Goal: Information Seeking & Learning: Learn about a topic

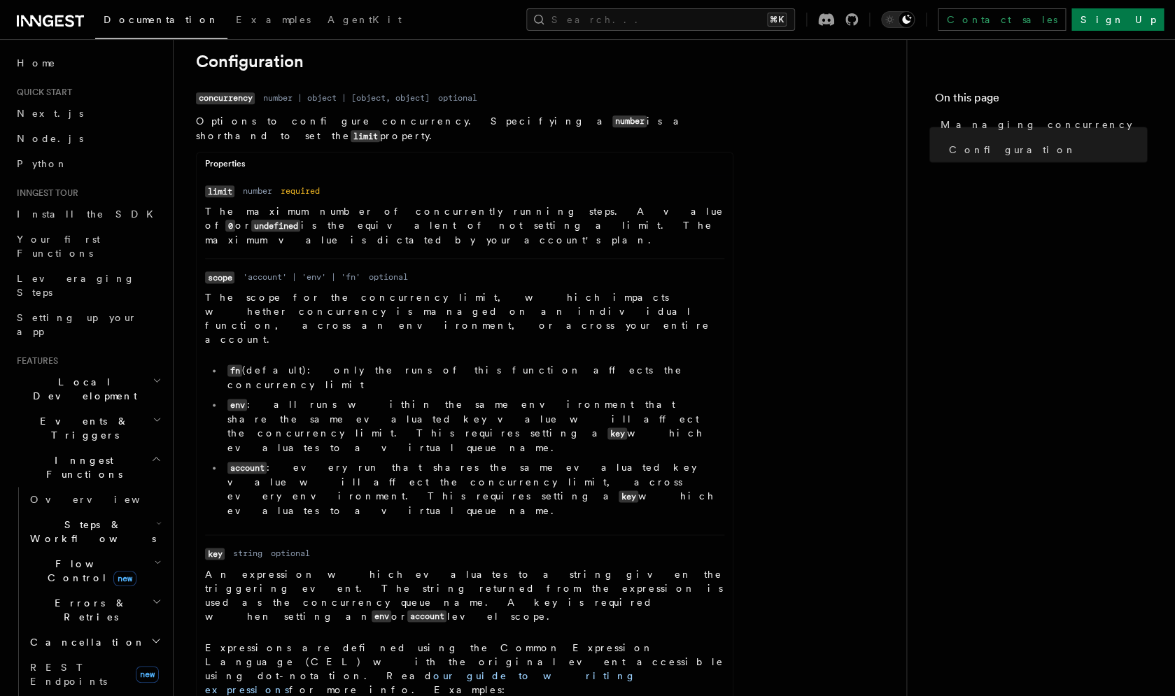
scroll to position [604, 0]
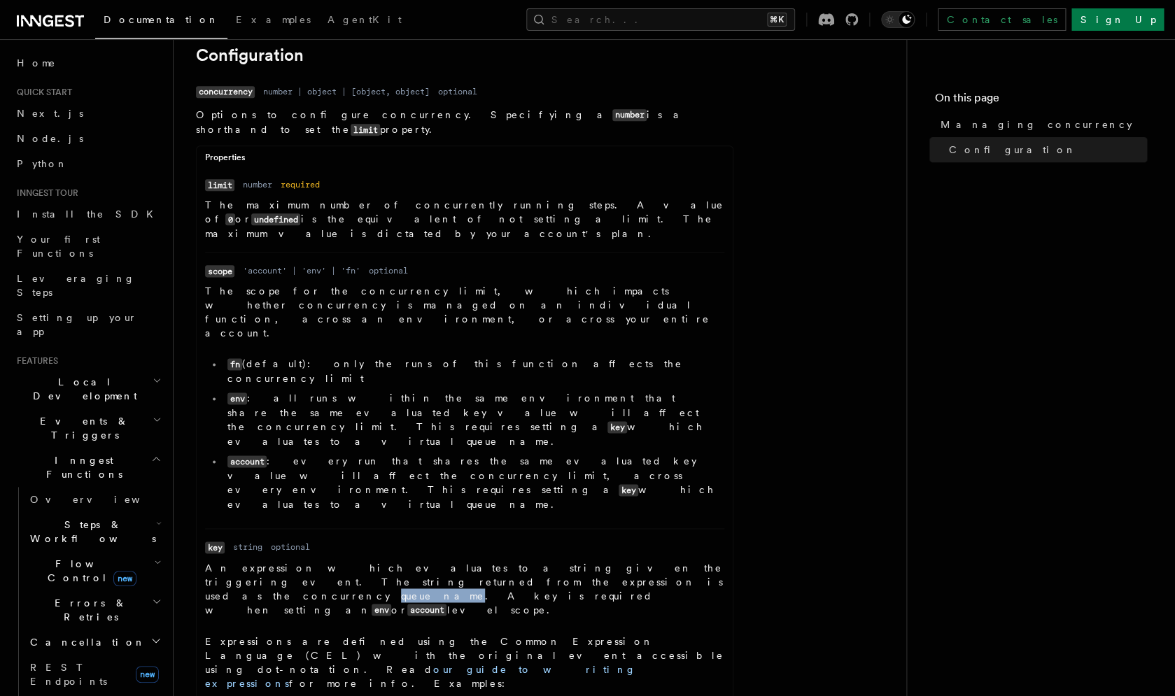
drag, startPoint x: 332, startPoint y: 461, endPoint x: 280, endPoint y: 456, distance: 52.0
click at [280, 561] on p "An expression which evaluates to a string given the triggering event. The strin…" at bounding box center [464, 589] width 519 height 57
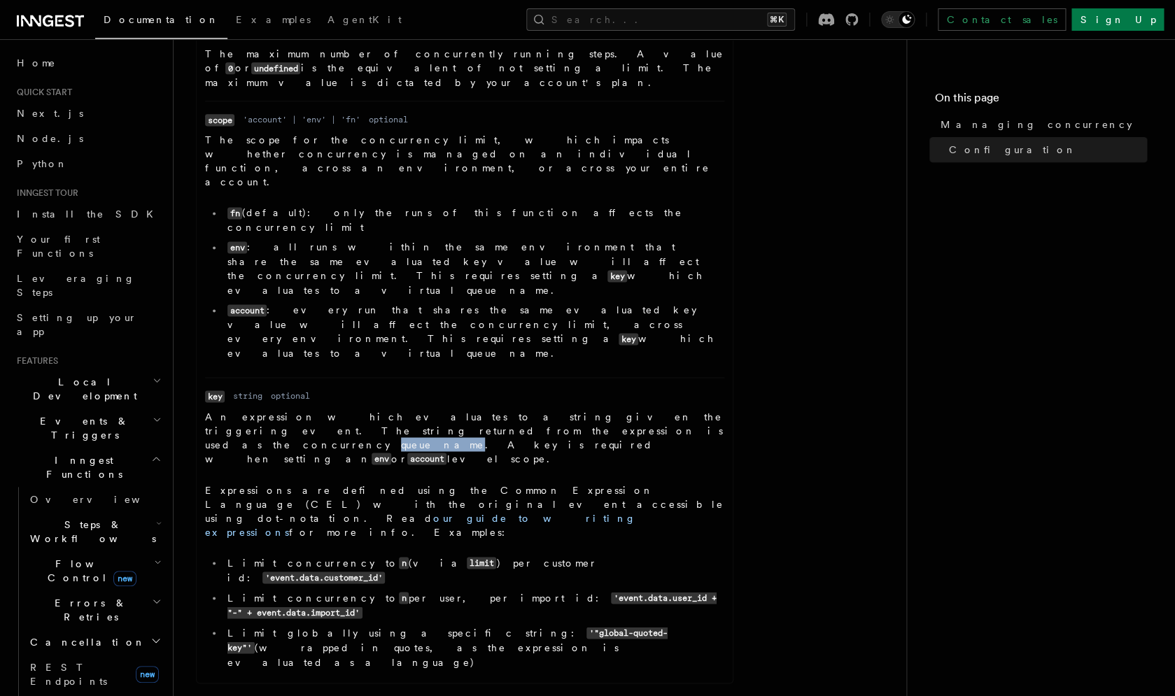
scroll to position [761, 0]
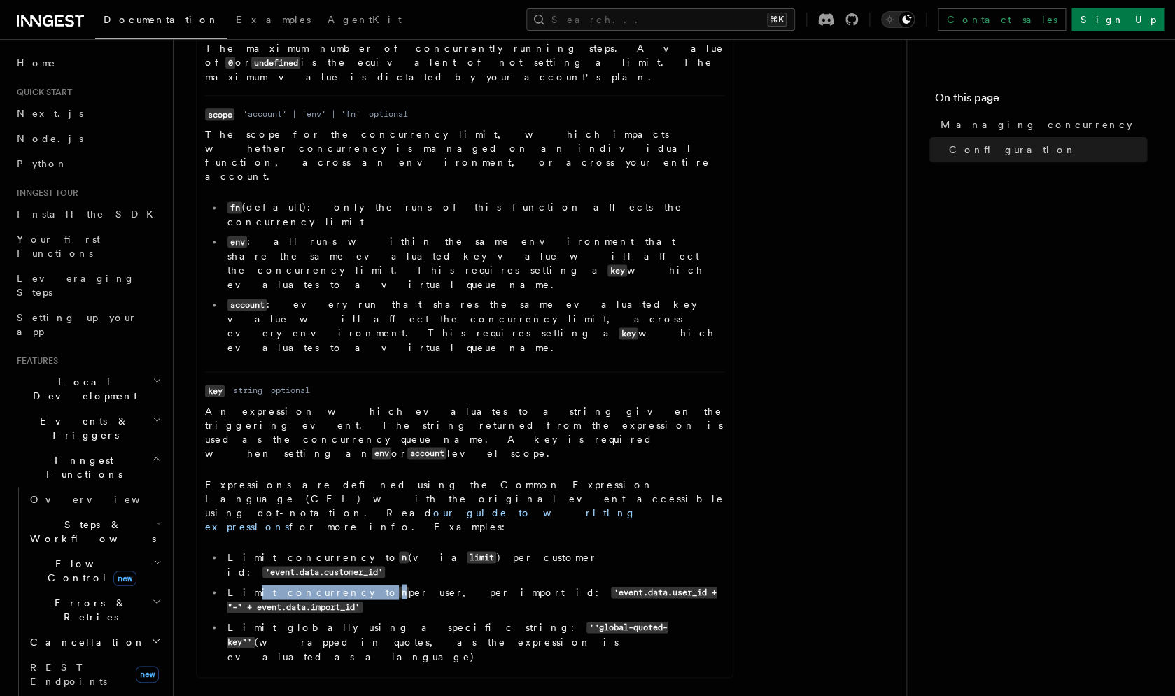
drag, startPoint x: 241, startPoint y: 395, endPoint x: 327, endPoint y: 395, distance: 86.1
click at [327, 585] on li "Limit concurrency to n per user, per import id: 'event.data.user_id + "-" + eve…" at bounding box center [473, 599] width 501 height 29
click at [356, 585] on li "Limit concurrency to n per user, per import id: 'event.data.user_id + "-" + eve…" at bounding box center [473, 599] width 501 height 29
drag, startPoint x: 328, startPoint y: 398, endPoint x: 377, endPoint y: 399, distance: 49.0
click at [378, 585] on li "Limit concurrency to n per user, per import id: 'event.data.user_id + "-" + eve…" at bounding box center [473, 599] width 501 height 29
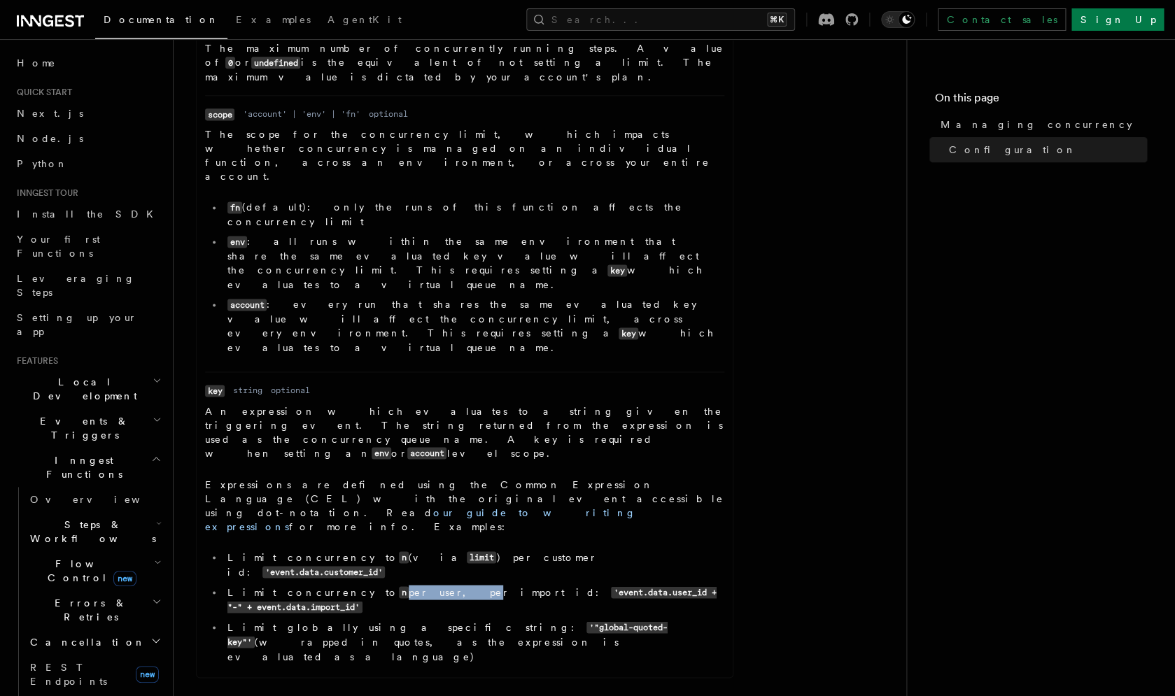
click at [377, 585] on li "Limit concurrency to n per user, per import id: 'event.data.user_id + "-" + eve…" at bounding box center [473, 599] width 501 height 29
click at [368, 442] on dd "An expression which evaluates to a string given the triggering event. The strin…" at bounding box center [464, 536] width 519 height 265
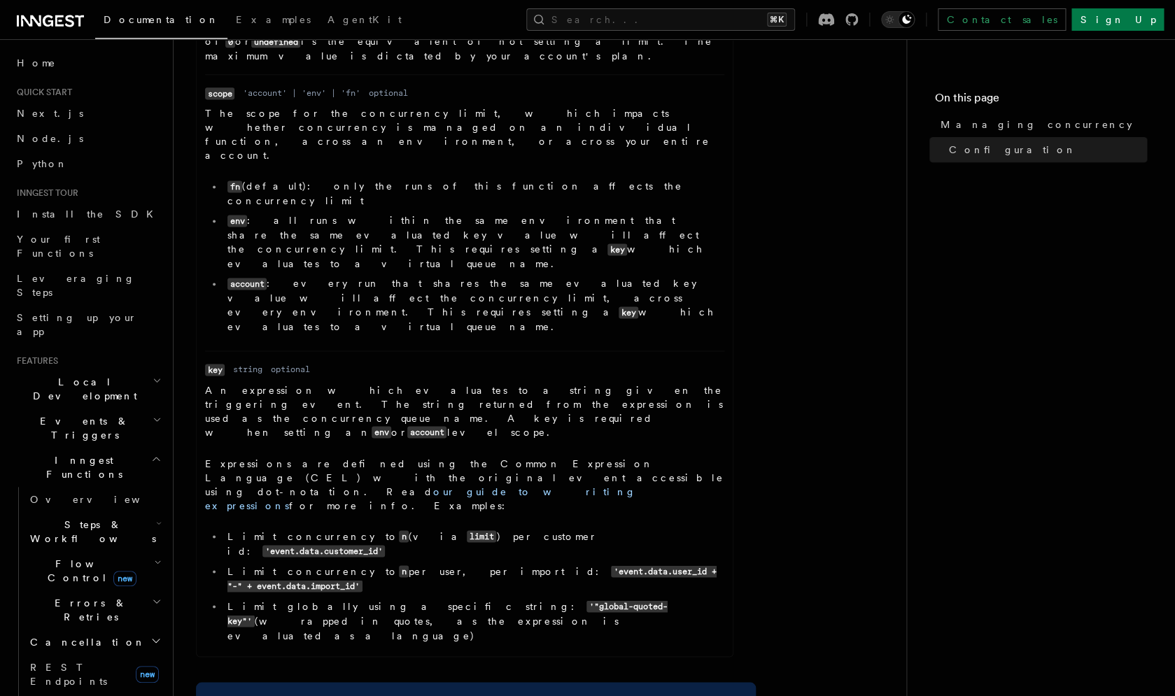
scroll to position [783, 0]
drag, startPoint x: 508, startPoint y: 485, endPoint x: 581, endPoint y: 488, distance: 72.8
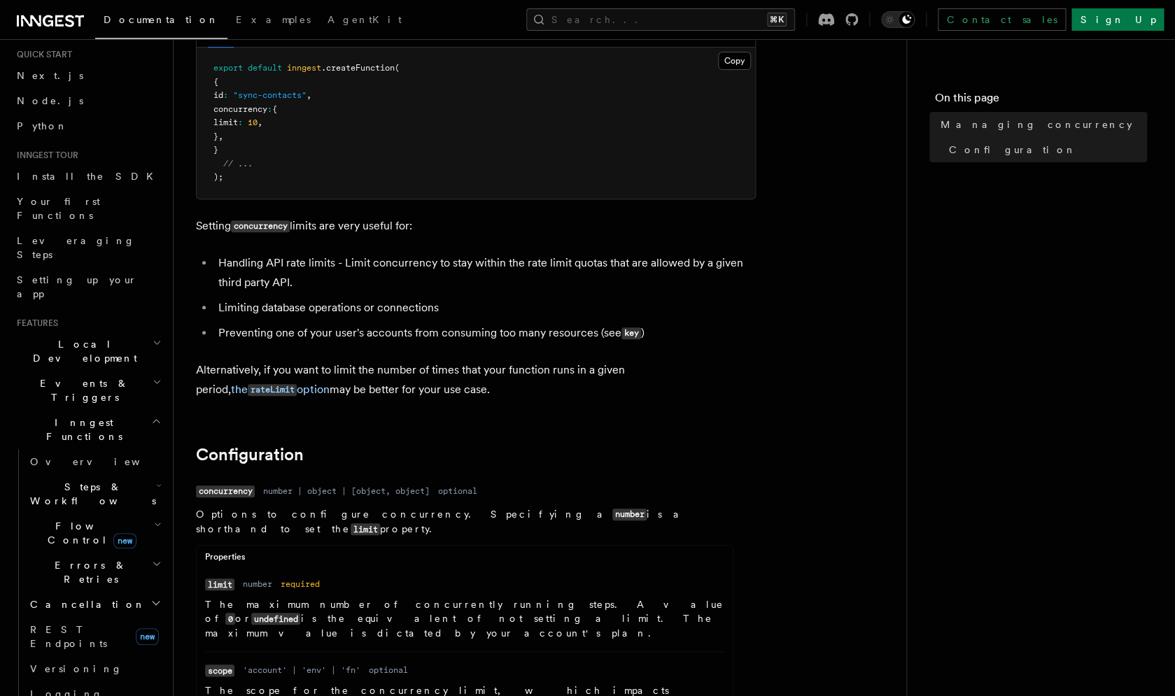
scroll to position [206, 0]
drag, startPoint x: 311, startPoint y: 310, endPoint x: 409, endPoint y: 311, distance: 98.7
click at [409, 311] on li "Limiting database operations or connections" at bounding box center [485, 306] width 542 height 20
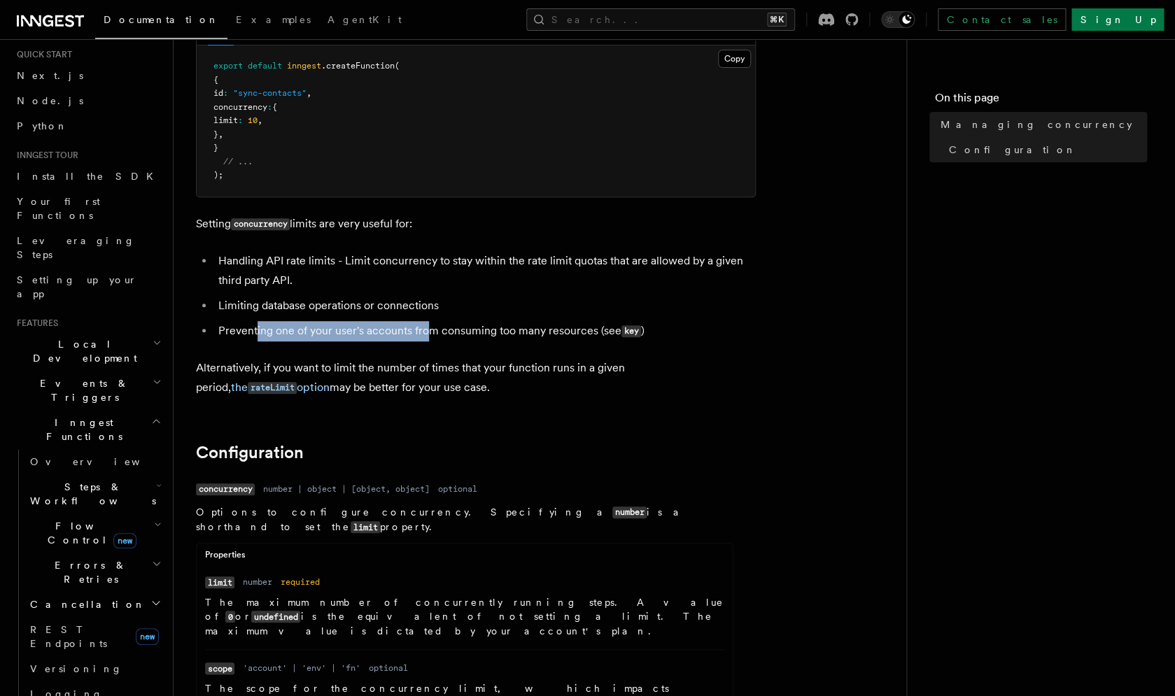
drag, startPoint x: 255, startPoint y: 339, endPoint x: 432, endPoint y: 342, distance: 176.4
click at [432, 342] on li "Preventing one of your user's accounts from consuming too many resources (see k…" at bounding box center [485, 331] width 542 height 20
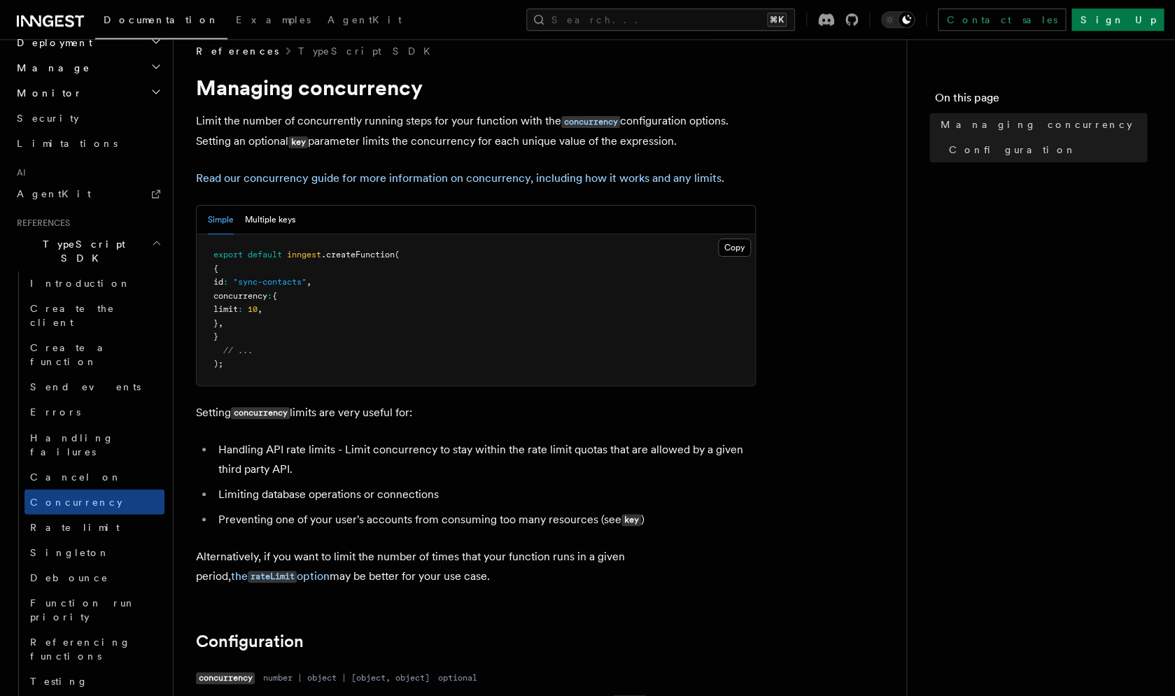
scroll to position [0, 0]
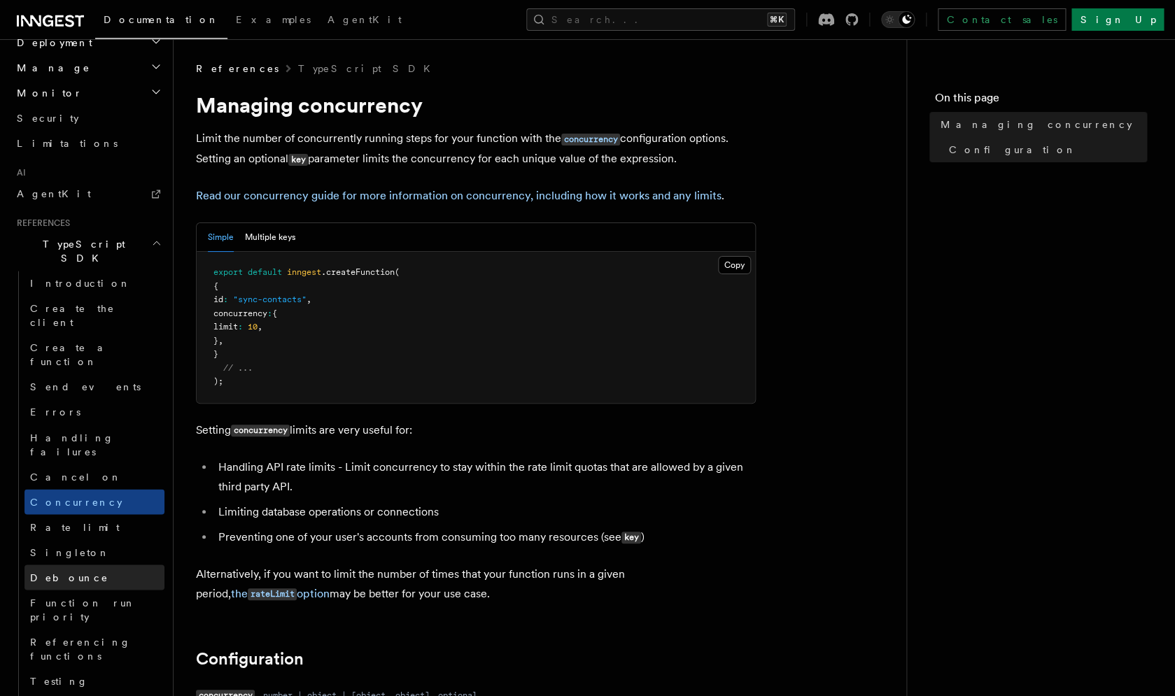
click at [79, 565] on link "Debounce" at bounding box center [94, 577] width 140 height 25
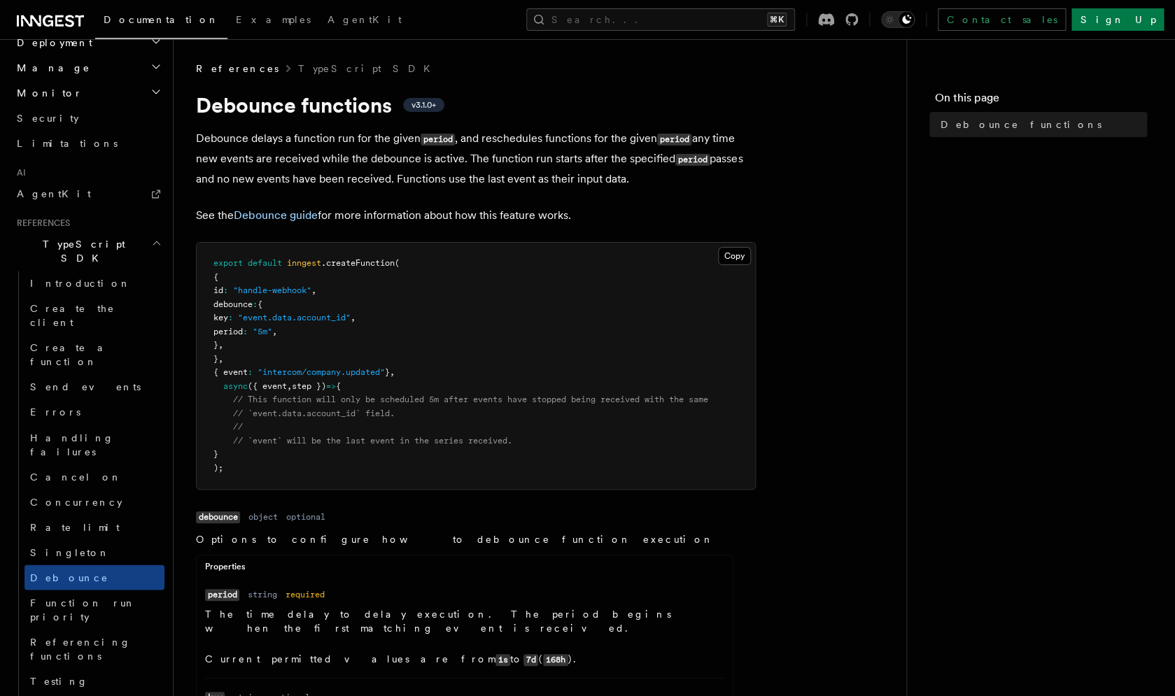
click at [328, 216] on p "See the Debounce guide for more information about how this feature works." at bounding box center [476, 216] width 560 height 20
click at [307, 218] on link "Debounce guide" at bounding box center [276, 215] width 84 height 13
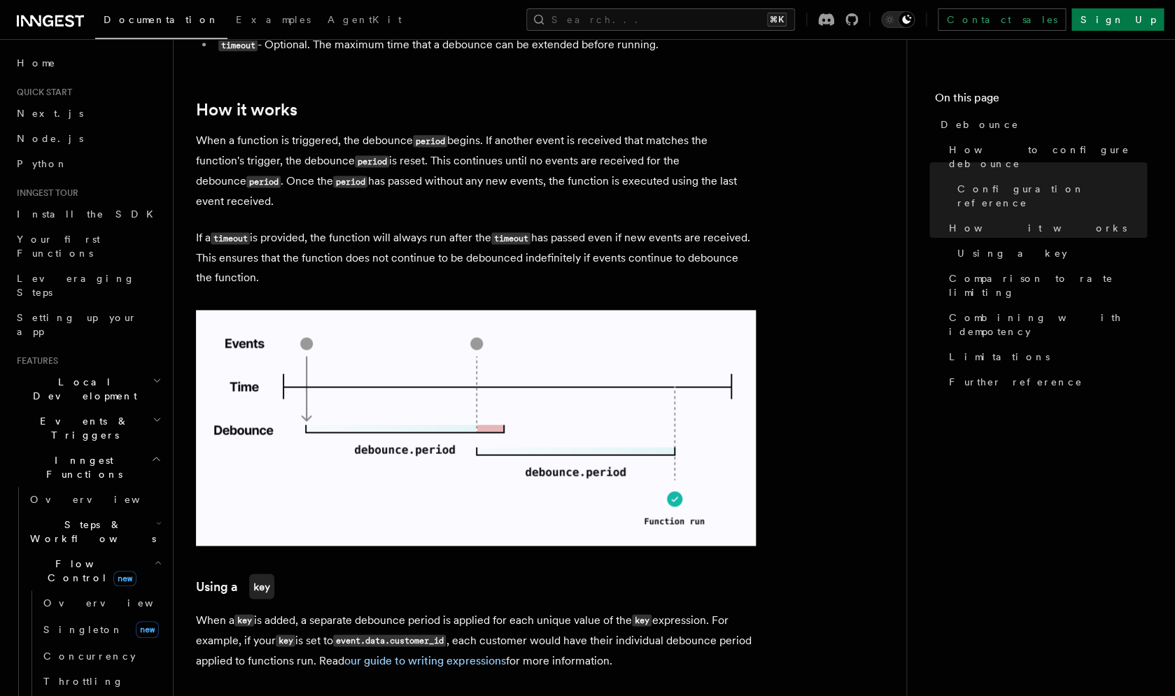
scroll to position [741, 0]
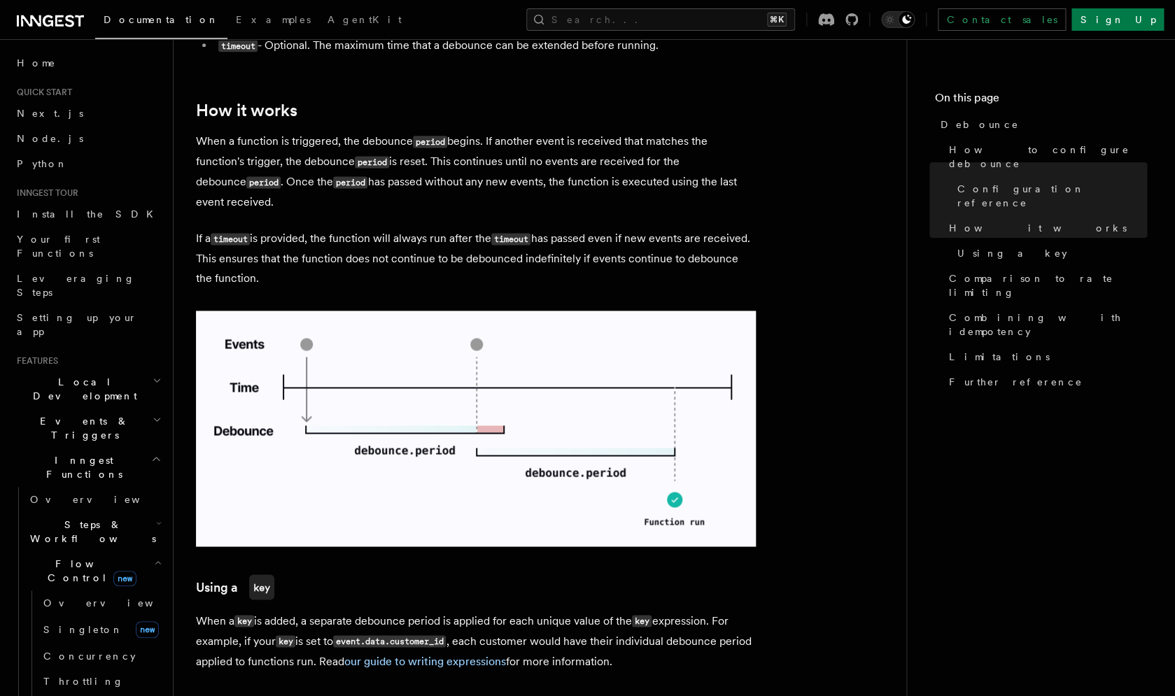
drag, startPoint x: 572, startPoint y: 196, endPoint x: 595, endPoint y: 196, distance: 23.1
click at [594, 196] on p "When a function is triggered, the debounce period begins. If another event is r…" at bounding box center [476, 172] width 560 height 80
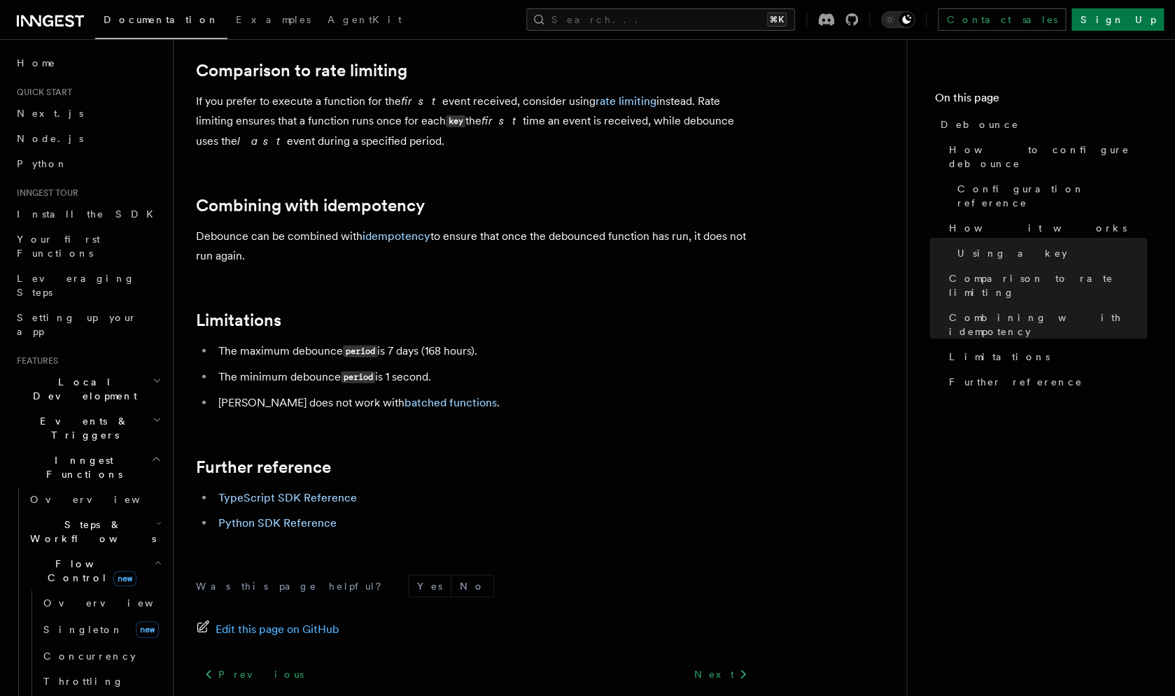
scroll to position [1399, 0]
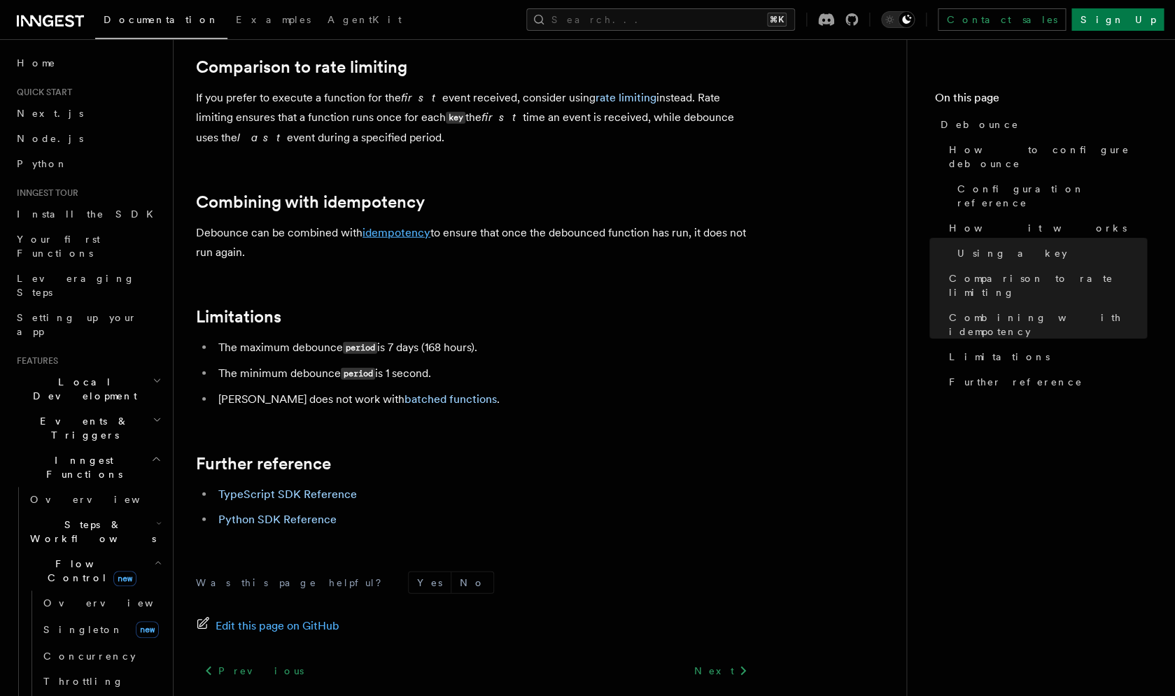
click at [419, 239] on link "idempotency" at bounding box center [397, 232] width 68 height 13
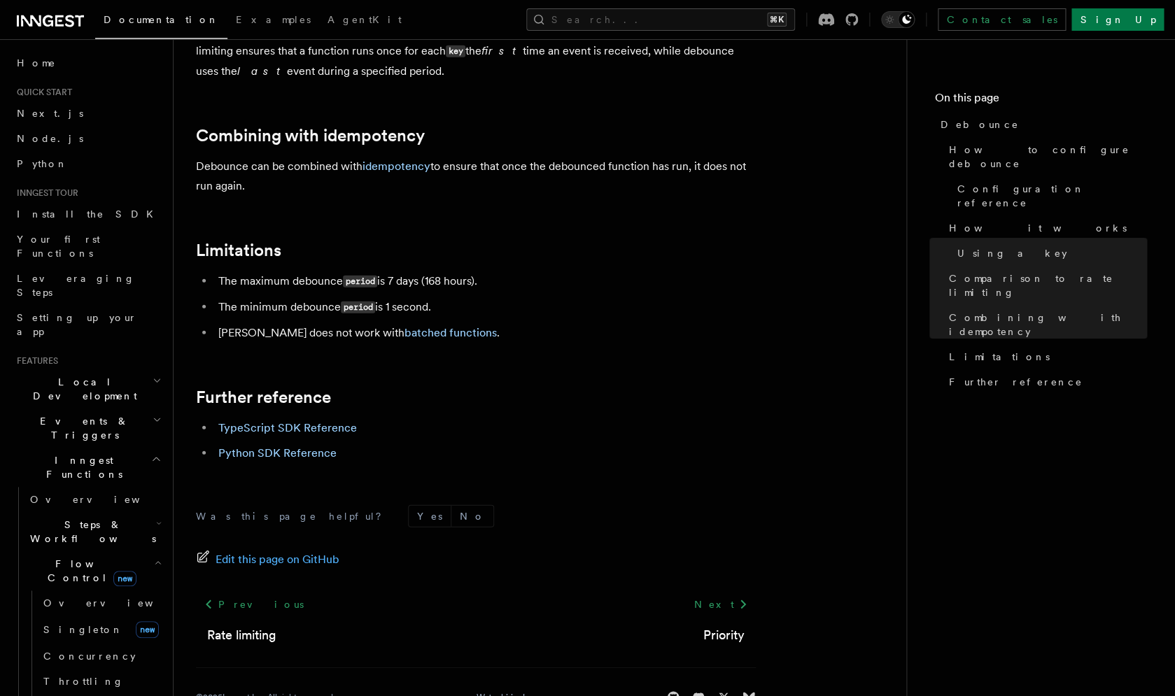
scroll to position [1468, 0]
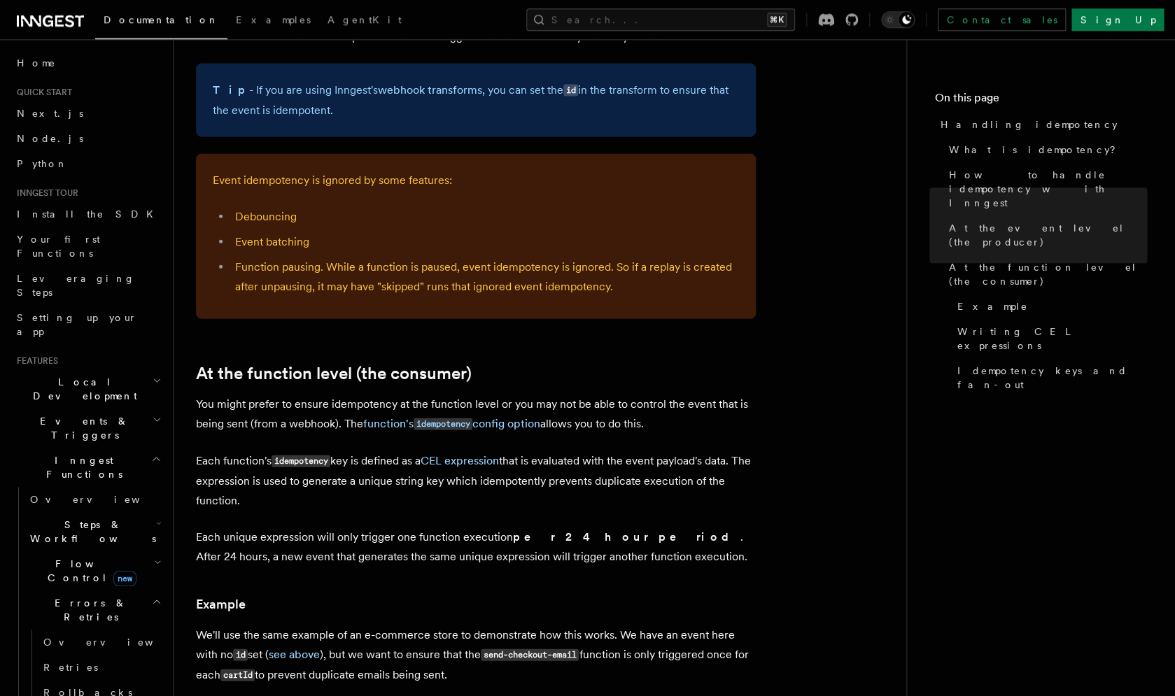
scroll to position [1344, 0]
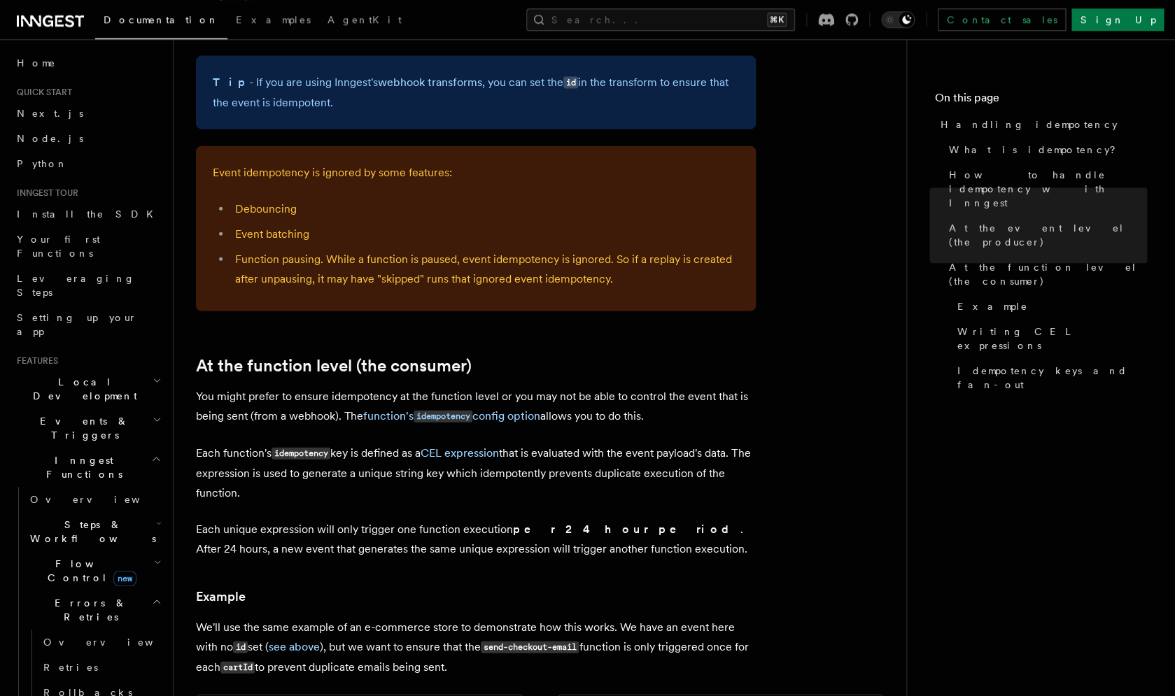
click at [600, 391] on p "You might prefer to ensure idempotency at the function level or you may not be …" at bounding box center [476, 406] width 560 height 40
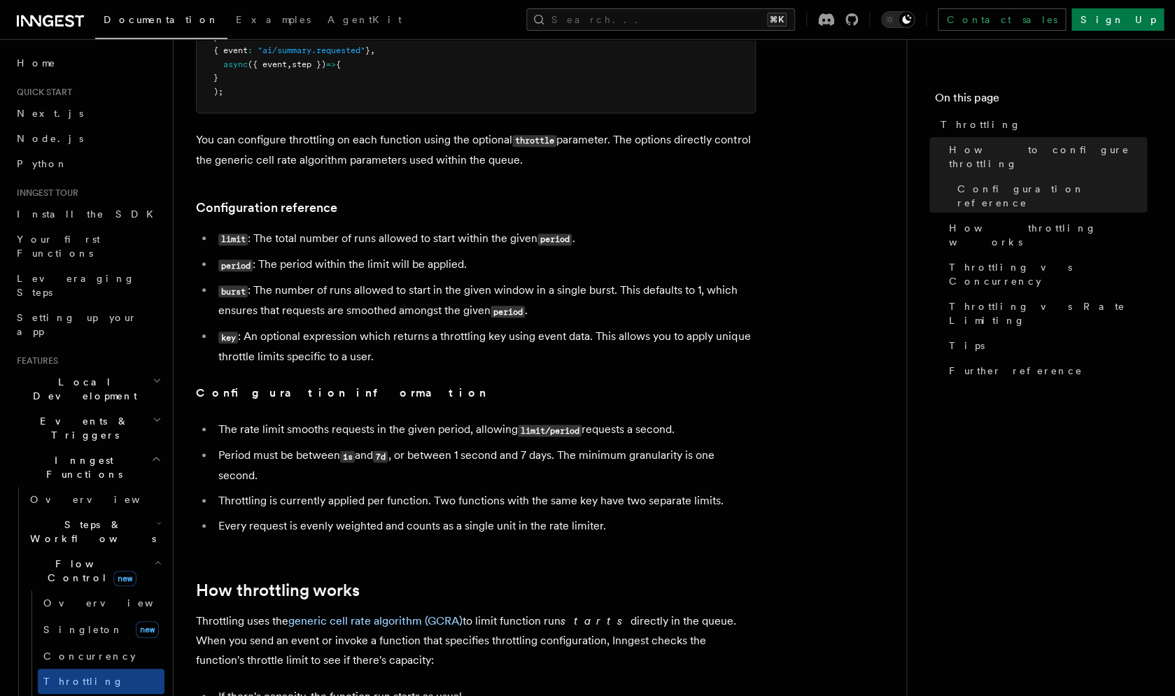
scroll to position [465, 0]
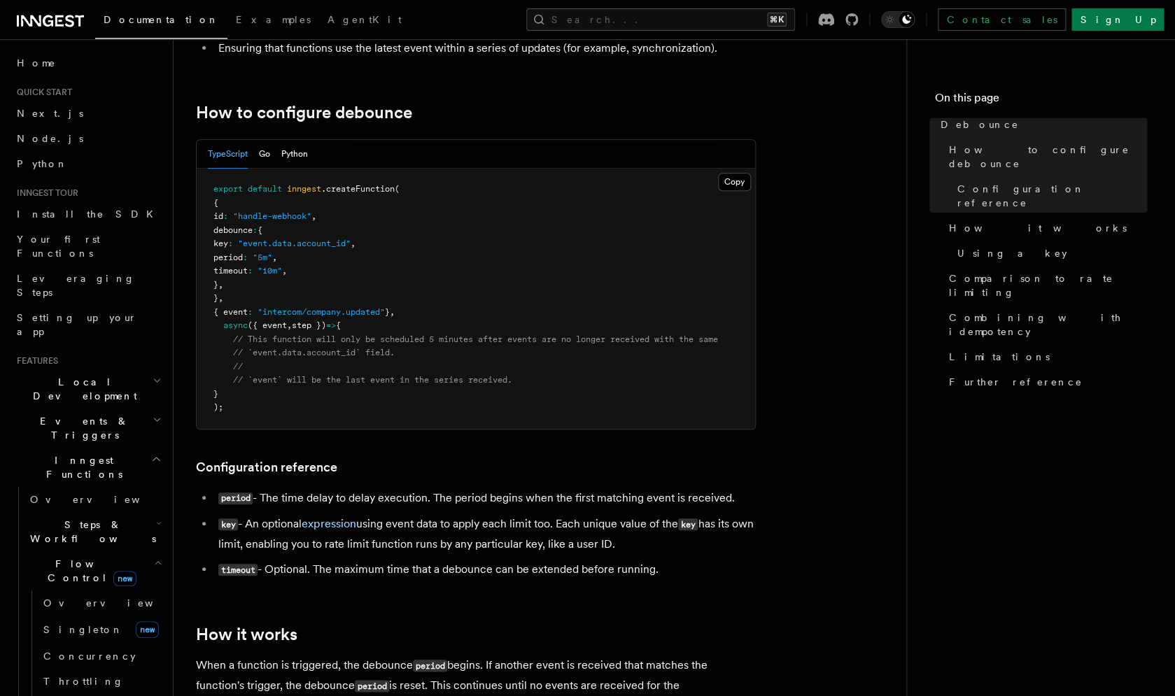
scroll to position [209, 0]
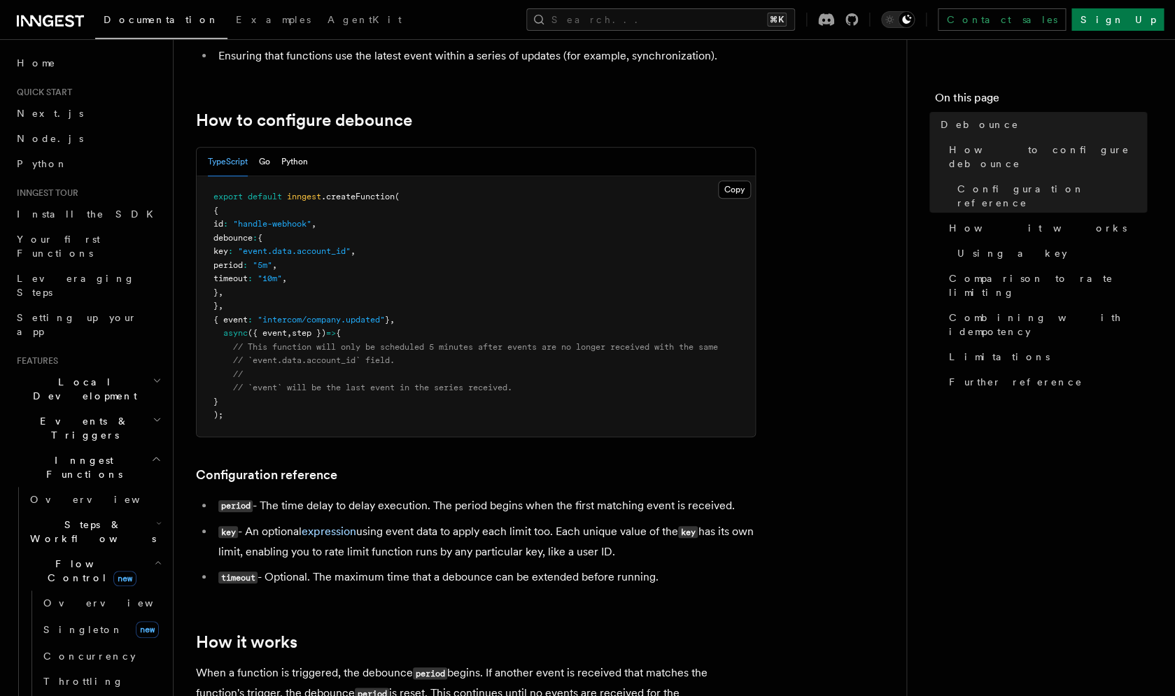
click at [324, 281] on pre "export default inngest .createFunction ( { id : "handle-webhook" , debounce : {…" at bounding box center [476, 306] width 559 height 260
